Goal: Information Seeking & Learning: Learn about a topic

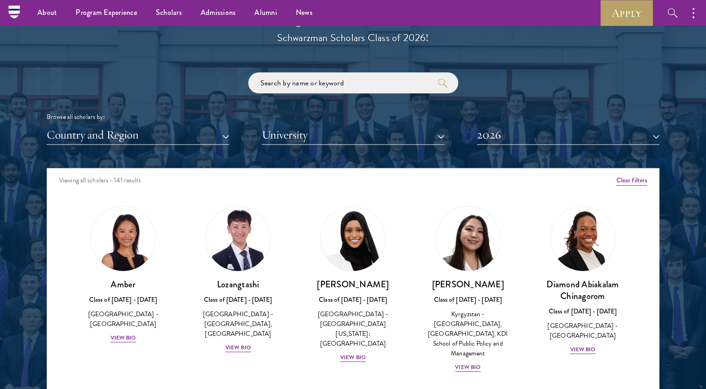
scroll to position [1067, 0]
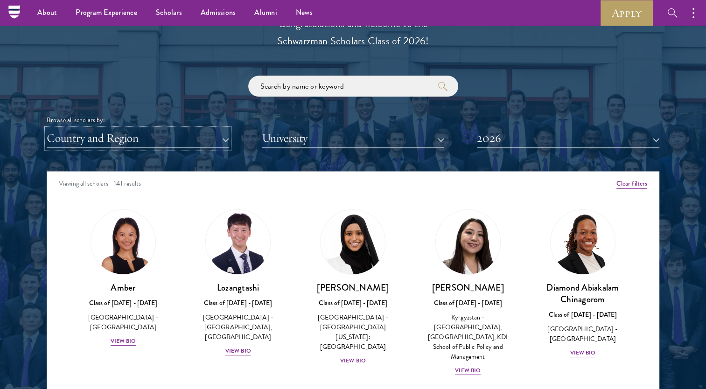
click at [212, 138] on button "Country and Region" at bounding box center [138, 138] width 182 height 19
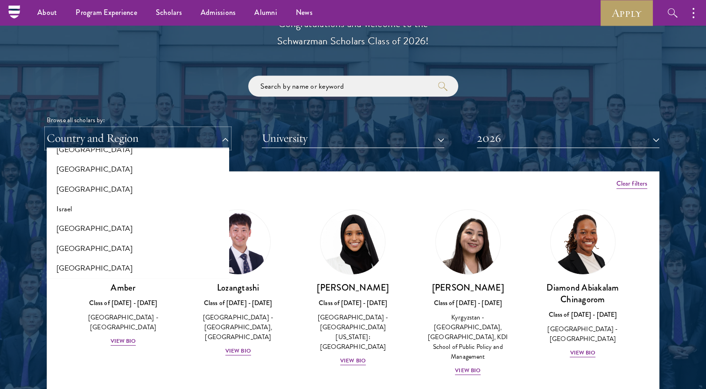
scroll to position [789, 0]
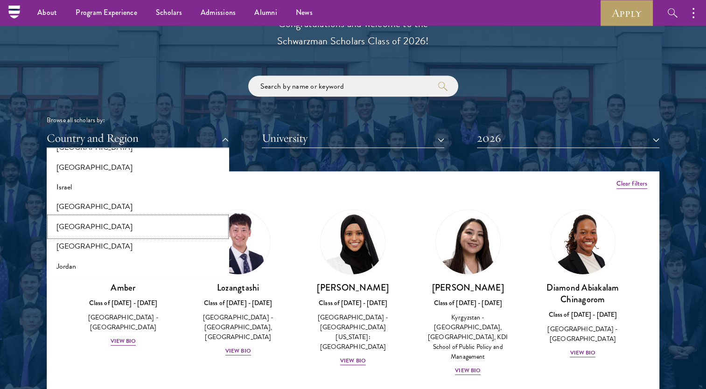
click at [103, 228] on button "[GEOGRAPHIC_DATA]" at bounding box center [137, 227] width 177 height 20
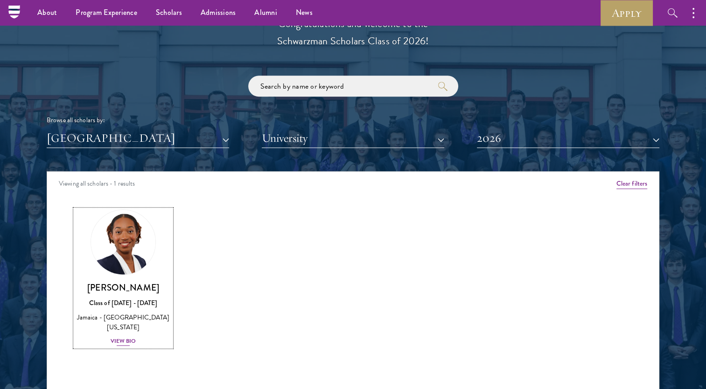
click at [127, 337] on div "View Bio" at bounding box center [124, 341] width 26 height 9
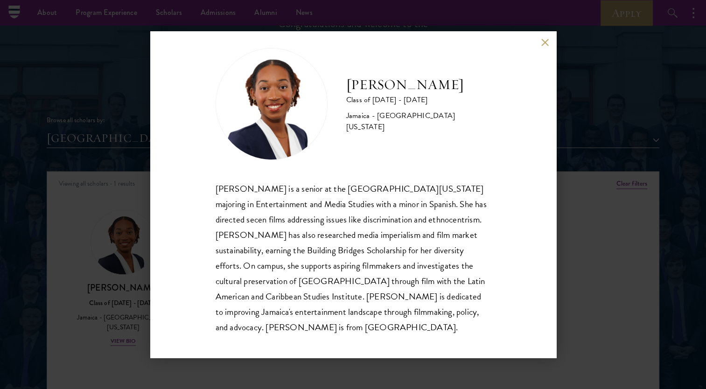
scroll to position [16, 0]
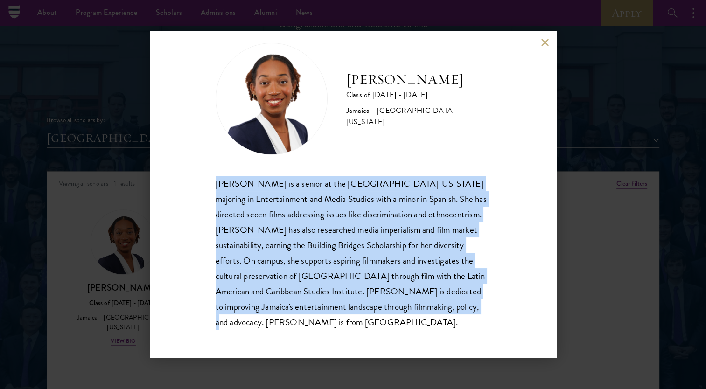
drag, startPoint x: 214, startPoint y: 185, endPoint x: 286, endPoint y: 327, distance: 159.4
click at [286, 327] on div "Amanda Whylie Class of 2025 - 2026 Jamaica - University of Georgia Amanda Whyli…" at bounding box center [353, 194] width 406 height 327
click at [544, 38] on button at bounding box center [545, 42] width 8 height 8
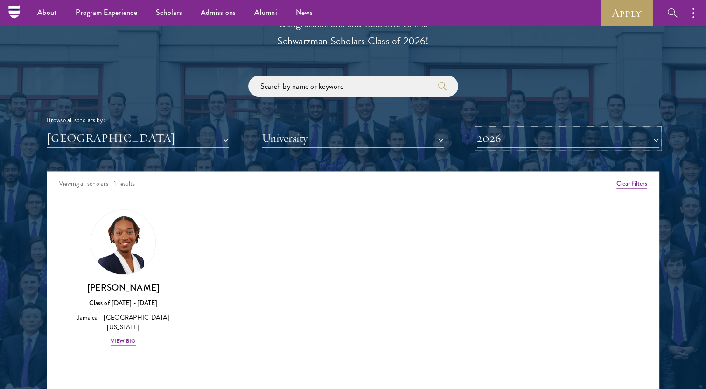
click at [492, 138] on button "2026" at bounding box center [568, 138] width 182 height 19
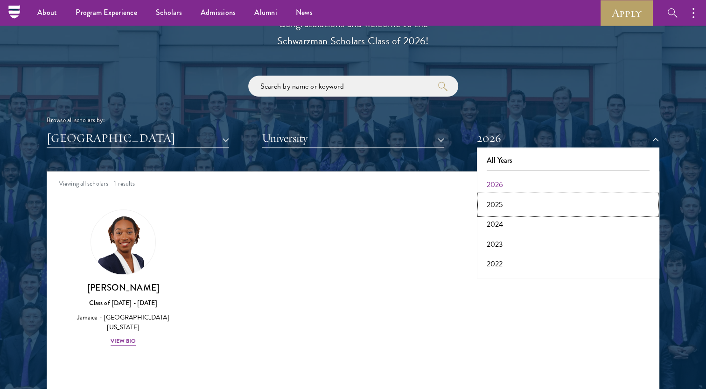
click at [502, 206] on button "2025" at bounding box center [568, 205] width 177 height 20
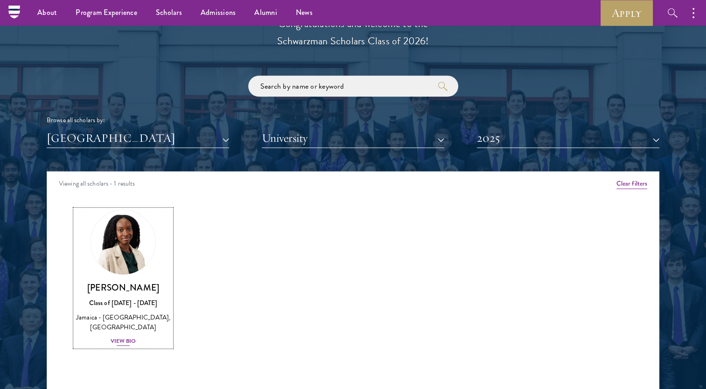
click at [120, 339] on div "View Bio" at bounding box center [124, 341] width 26 height 9
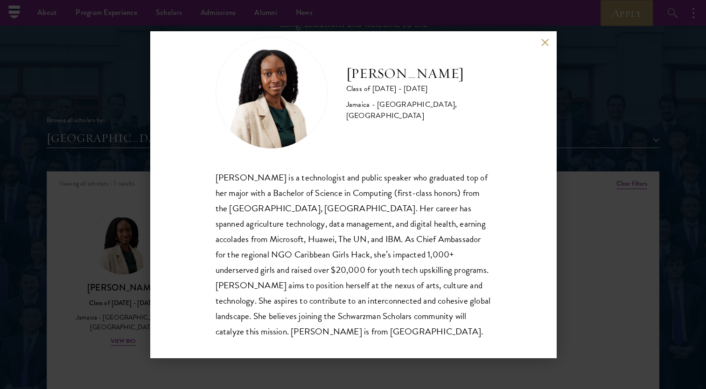
scroll to position [32, 0]
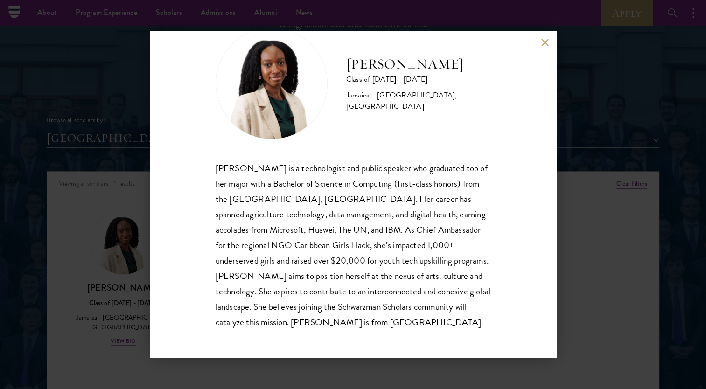
click at [543, 43] on button at bounding box center [545, 42] width 8 height 8
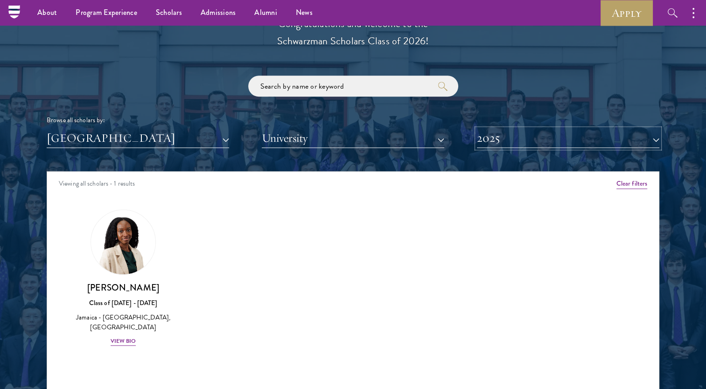
click at [495, 137] on button "2025" at bounding box center [568, 138] width 182 height 19
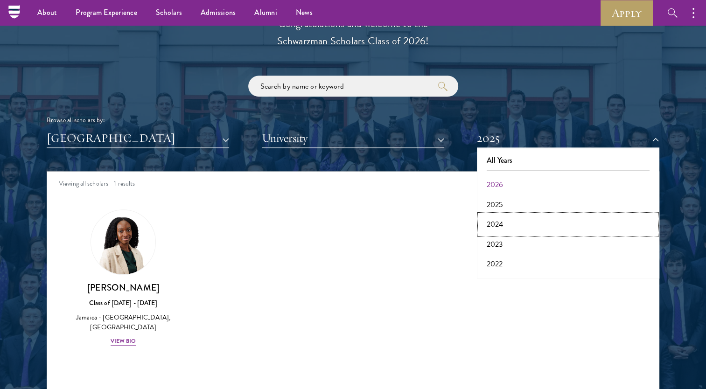
click at [491, 223] on button "2024" at bounding box center [568, 225] width 177 height 20
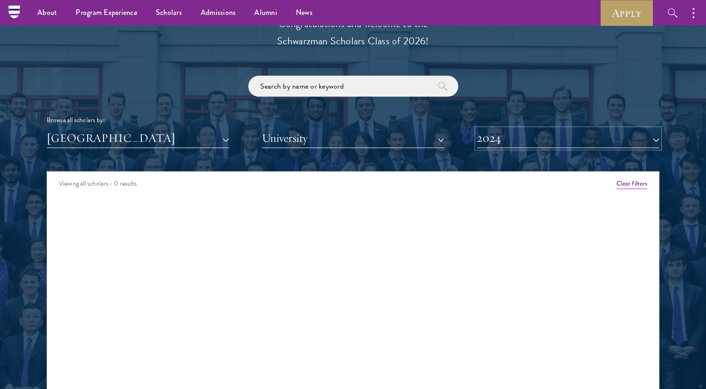
click at [485, 137] on button "2024" at bounding box center [568, 138] width 182 height 19
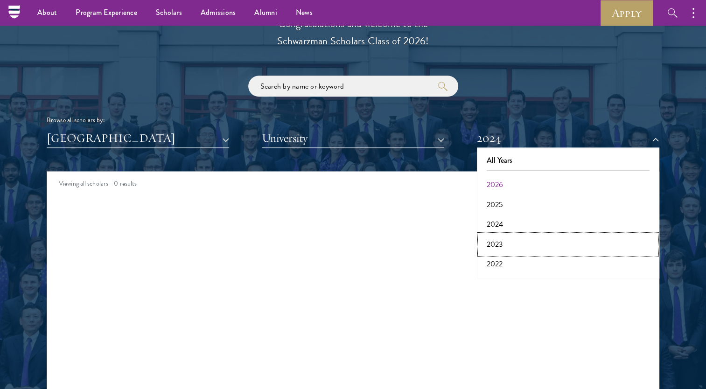
click at [494, 244] on button "2023" at bounding box center [568, 245] width 177 height 20
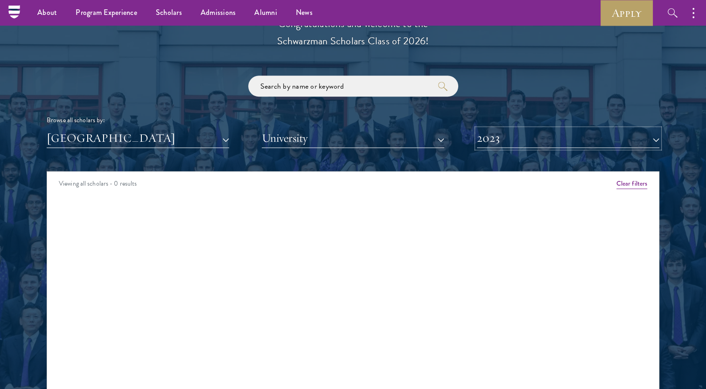
click at [509, 133] on button "2023" at bounding box center [568, 138] width 182 height 19
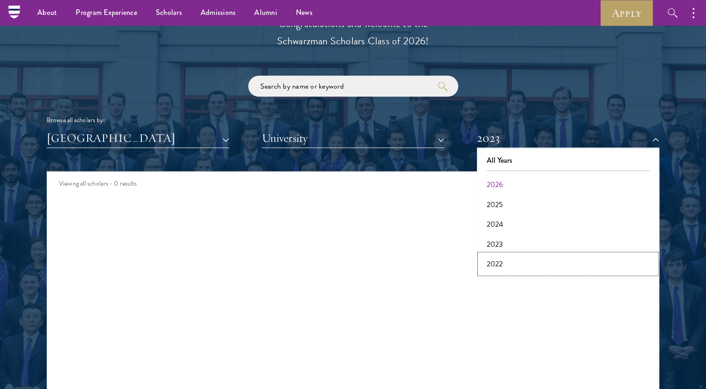
click at [495, 265] on button "2022" at bounding box center [568, 264] width 177 height 20
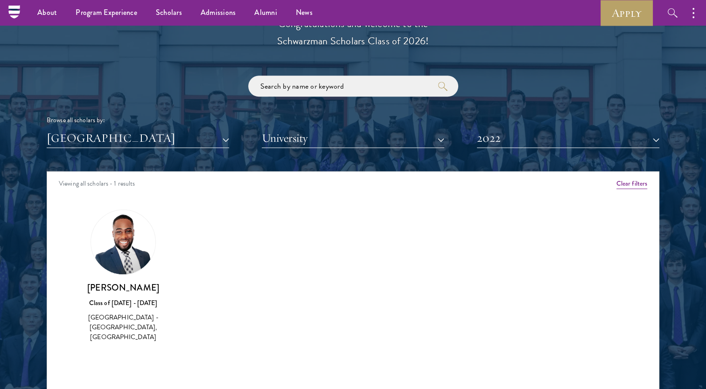
click at [128, 260] on img at bounding box center [123, 242] width 64 height 64
click at [125, 303] on div "Class of [DATE] - [DATE]" at bounding box center [123, 303] width 96 height 10
click at [123, 298] on div "Class of [DATE] - [DATE]" at bounding box center [123, 303] width 96 height 10
click at [120, 227] on img at bounding box center [123, 242] width 64 height 64
click at [111, 333] on div "[GEOGRAPHIC_DATA] - [GEOGRAPHIC_DATA], [GEOGRAPHIC_DATA]" at bounding box center [123, 327] width 96 height 29
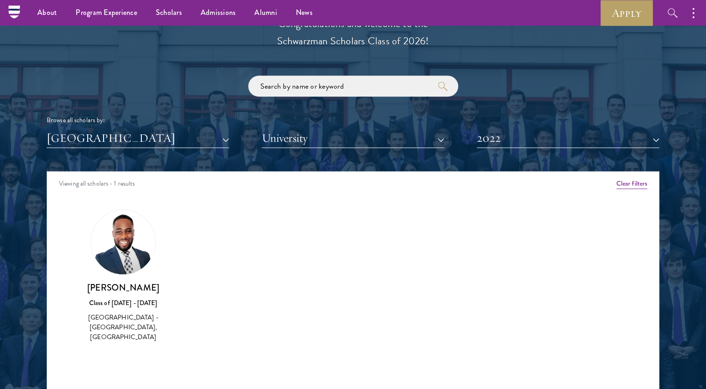
click at [85, 320] on div "[GEOGRAPHIC_DATA] - [GEOGRAPHIC_DATA], [GEOGRAPHIC_DATA]" at bounding box center [123, 327] width 96 height 29
click at [121, 348] on div "Jevon Minto Class of 2021 - 2022 Jamaica - Northern Caribbean University, Benem…" at bounding box center [123, 276] width 115 height 152
click at [123, 328] on div "[GEOGRAPHIC_DATA] - [GEOGRAPHIC_DATA], [GEOGRAPHIC_DATA]" at bounding box center [123, 327] width 96 height 29
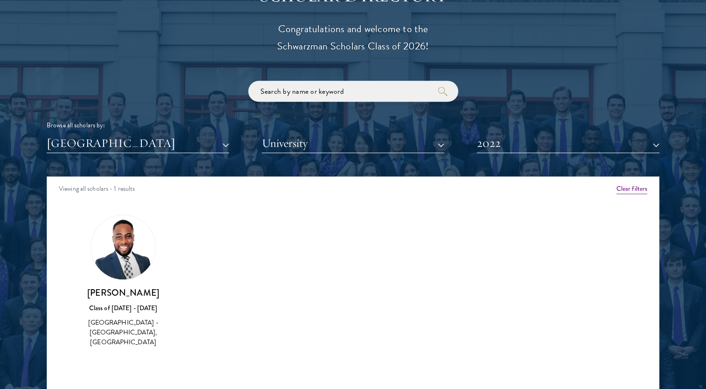
scroll to position [1075, 0]
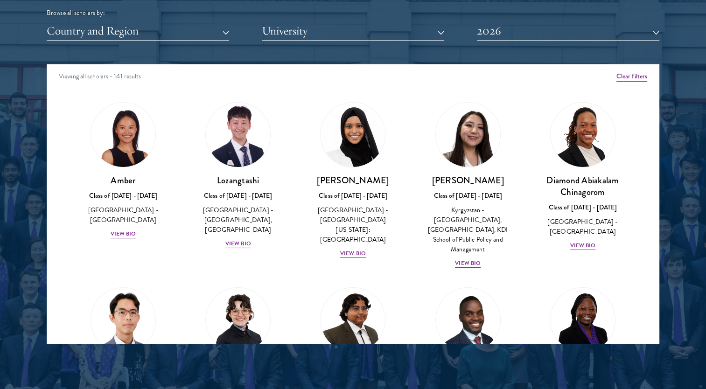
scroll to position [1185, 0]
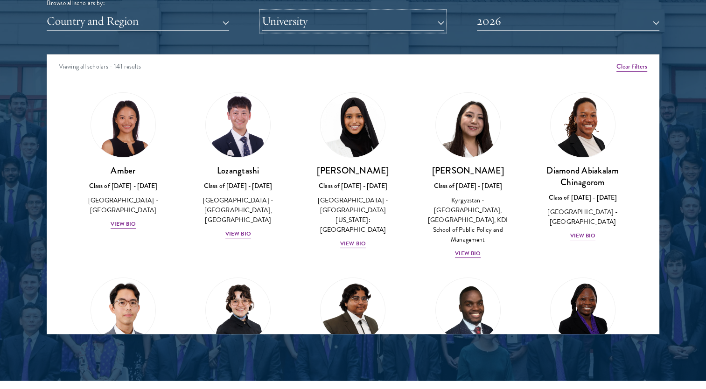
click at [345, 20] on button "University" at bounding box center [353, 21] width 182 height 19
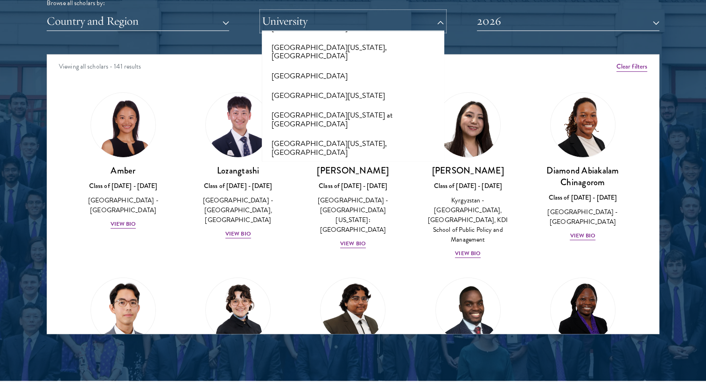
scroll to position [6752, 0]
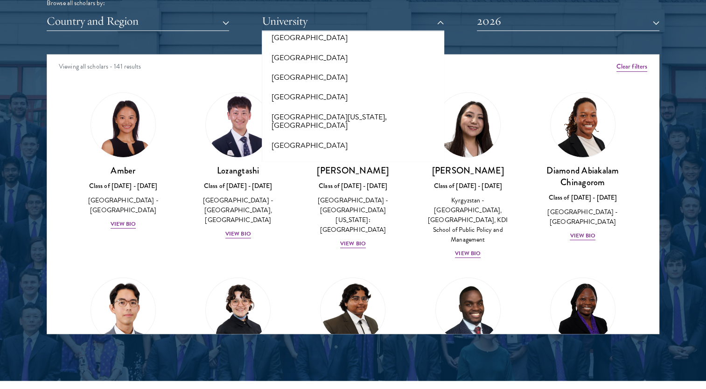
click at [337, 272] on button "[GEOGRAPHIC_DATA]" at bounding box center [353, 282] width 177 height 20
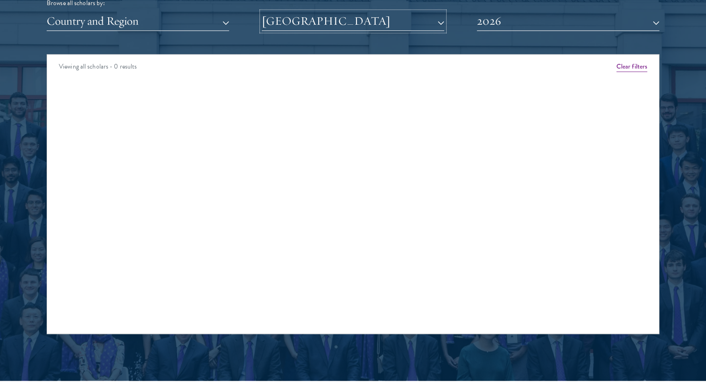
click at [317, 21] on button "[GEOGRAPHIC_DATA]" at bounding box center [353, 21] width 182 height 19
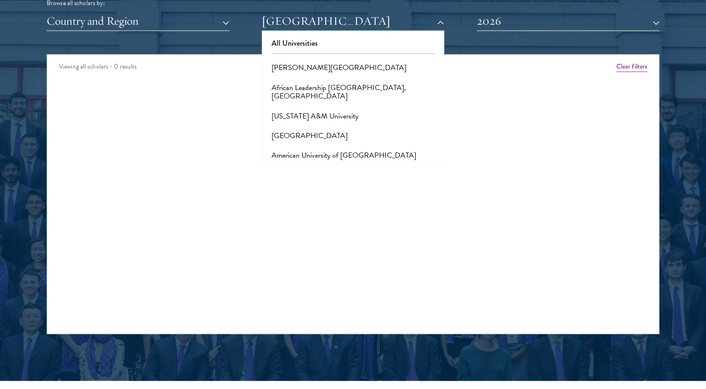
click at [252, 83] on div "Amber Class of [DATE] - [DATE] [GEOGRAPHIC_DATA] - [GEOGRAPHIC_DATA] View Bio C…" at bounding box center [353, 91] width 612 height 21
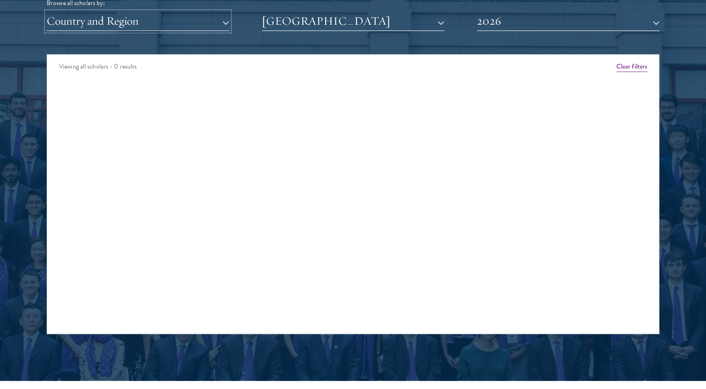
click at [198, 20] on button "Country and Region" at bounding box center [138, 21] width 182 height 19
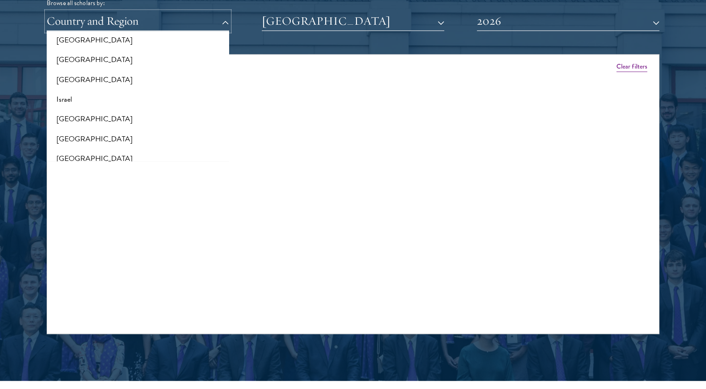
scroll to position [765, 0]
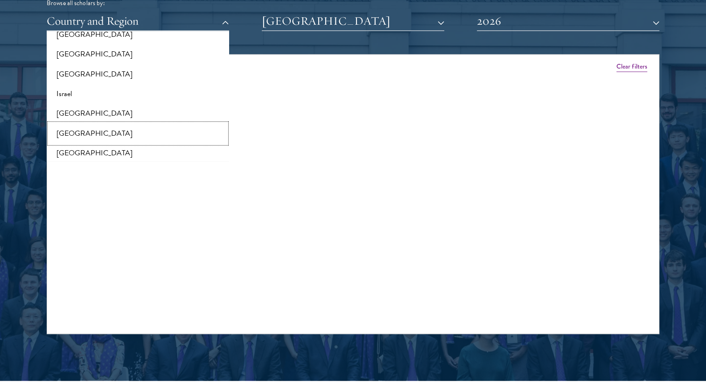
click at [131, 128] on button "[GEOGRAPHIC_DATA]" at bounding box center [137, 134] width 177 height 20
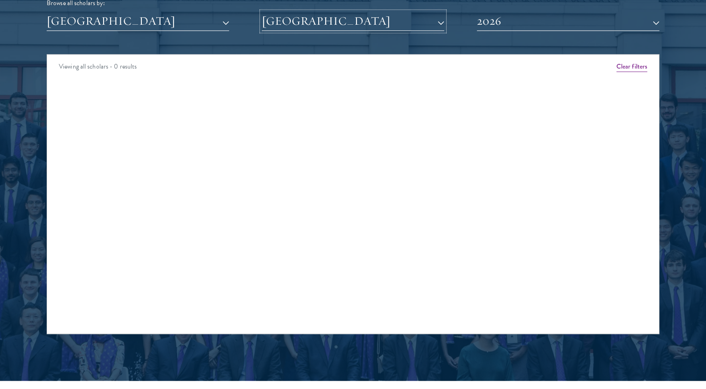
click at [316, 22] on button "[GEOGRAPHIC_DATA]" at bounding box center [353, 21] width 182 height 19
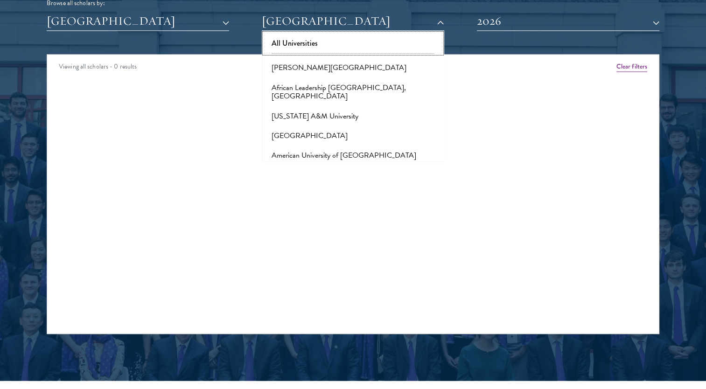
click at [310, 45] on button "All Universities" at bounding box center [353, 44] width 177 height 20
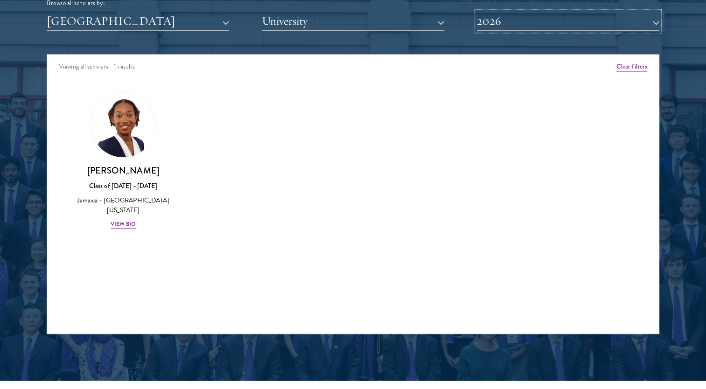
click at [523, 24] on button "2026" at bounding box center [568, 21] width 182 height 19
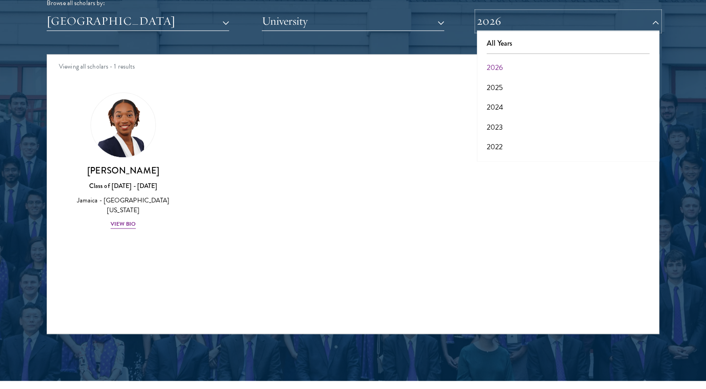
scroll to position [97, 0]
click at [548, 144] on button "2017" at bounding box center [568, 149] width 177 height 20
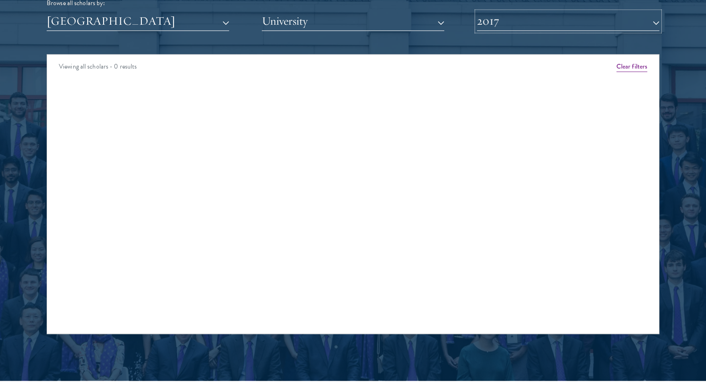
click at [551, 22] on button "2017" at bounding box center [568, 21] width 182 height 19
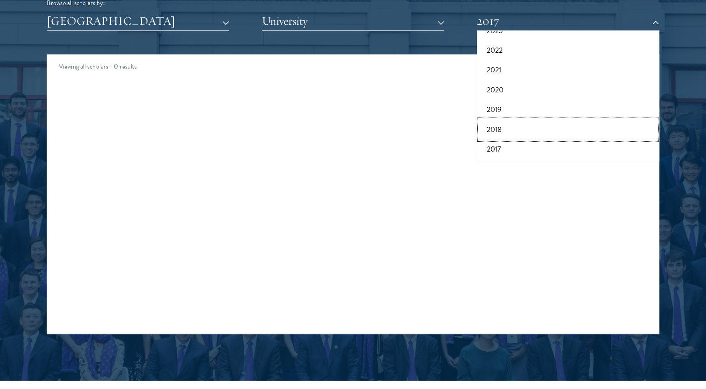
click at [513, 122] on button "2018" at bounding box center [568, 130] width 177 height 20
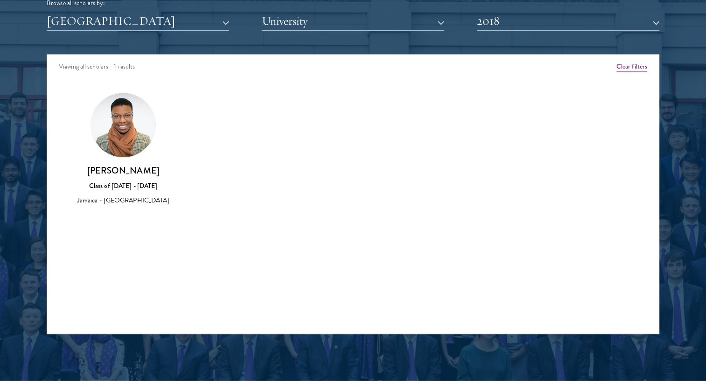
click at [122, 185] on div "Class of [DATE] - [DATE]" at bounding box center [123, 186] width 96 height 10
click at [93, 202] on div "Jamaica - [GEOGRAPHIC_DATA]" at bounding box center [123, 200] width 96 height 10
click at [119, 126] on img at bounding box center [123, 125] width 64 height 64
click at [120, 172] on h3 "[PERSON_NAME]" at bounding box center [123, 171] width 96 height 12
click at [83, 158] on div "[PERSON_NAME] Class of [DATE] - [DATE] [GEOGRAPHIC_DATA] - [GEOGRAPHIC_DATA]" at bounding box center [123, 149] width 96 height 114
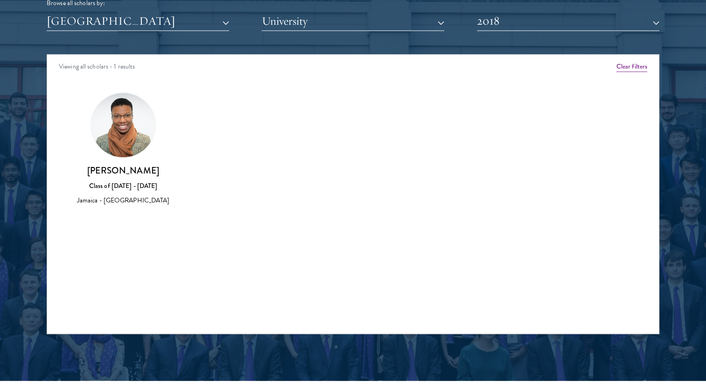
click at [119, 132] on img at bounding box center [123, 125] width 64 height 64
click at [141, 172] on h3 "[PERSON_NAME]" at bounding box center [123, 171] width 96 height 12
click at [138, 205] on div "[PERSON_NAME] Class of [DATE] - [DATE] [GEOGRAPHIC_DATA] - [GEOGRAPHIC_DATA]" at bounding box center [123, 186] width 96 height 42
click at [516, 15] on button "2018" at bounding box center [568, 21] width 182 height 19
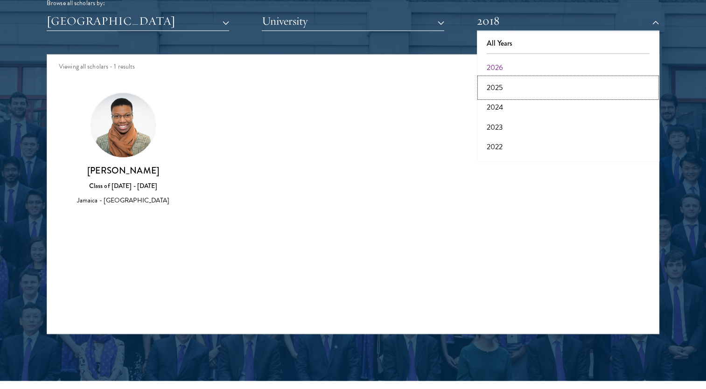
click at [543, 87] on button "2025" at bounding box center [568, 88] width 177 height 20
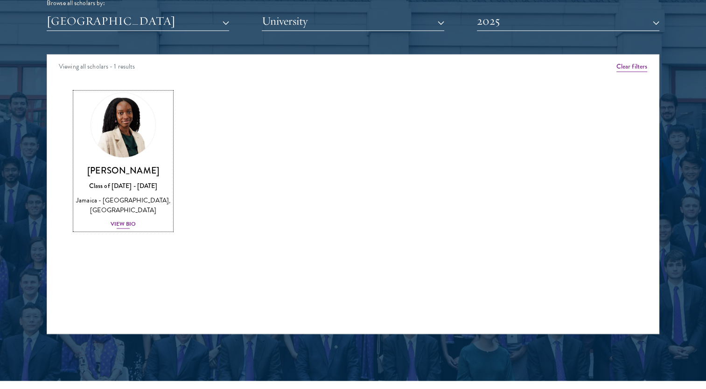
click at [127, 173] on h3 "[PERSON_NAME]" at bounding box center [123, 171] width 96 height 12
